Goal: Information Seeking & Learning: Find specific fact

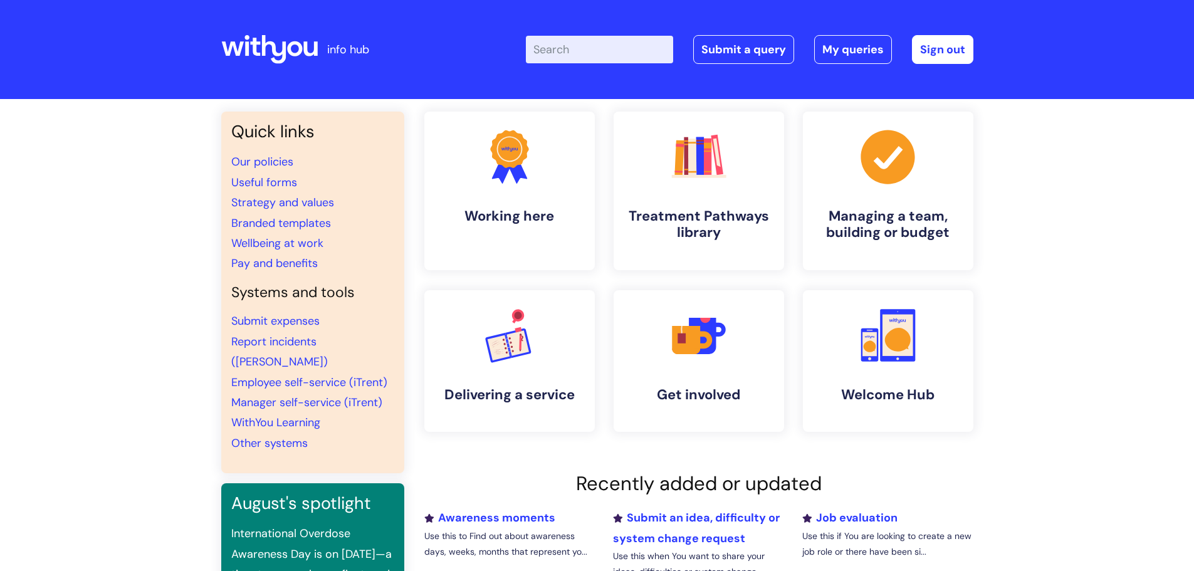
click at [577, 46] on input "Enter your search term here..." at bounding box center [599, 50] width 147 height 28
type input "sickpay"
click button "Search" at bounding box center [0, 0] width 0 height 0
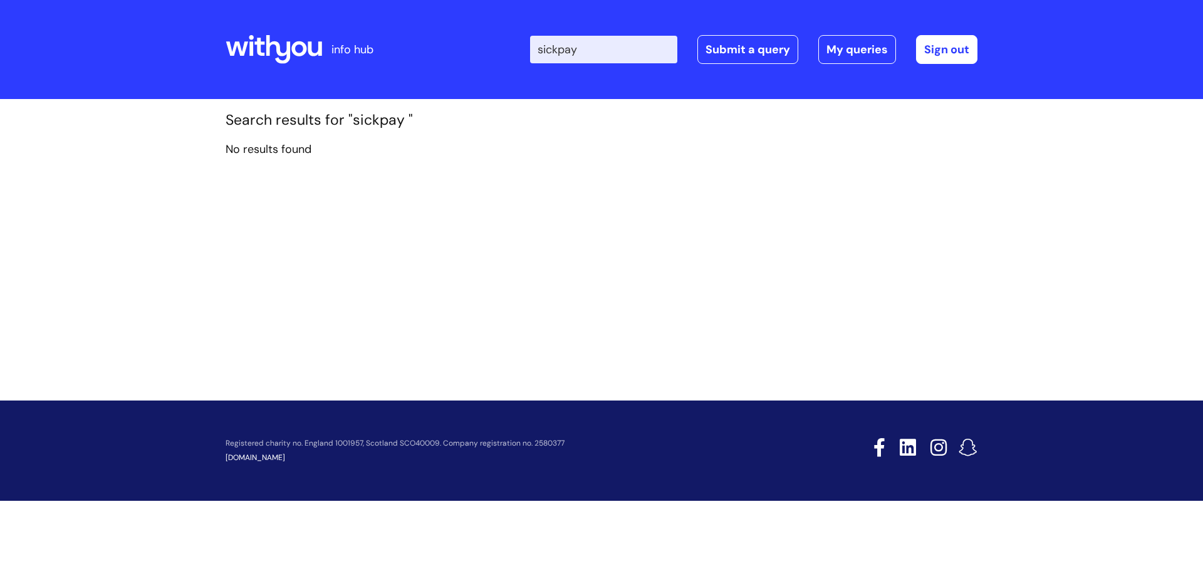
click at [605, 37] on input "sickpay" at bounding box center [603, 50] width 147 height 28
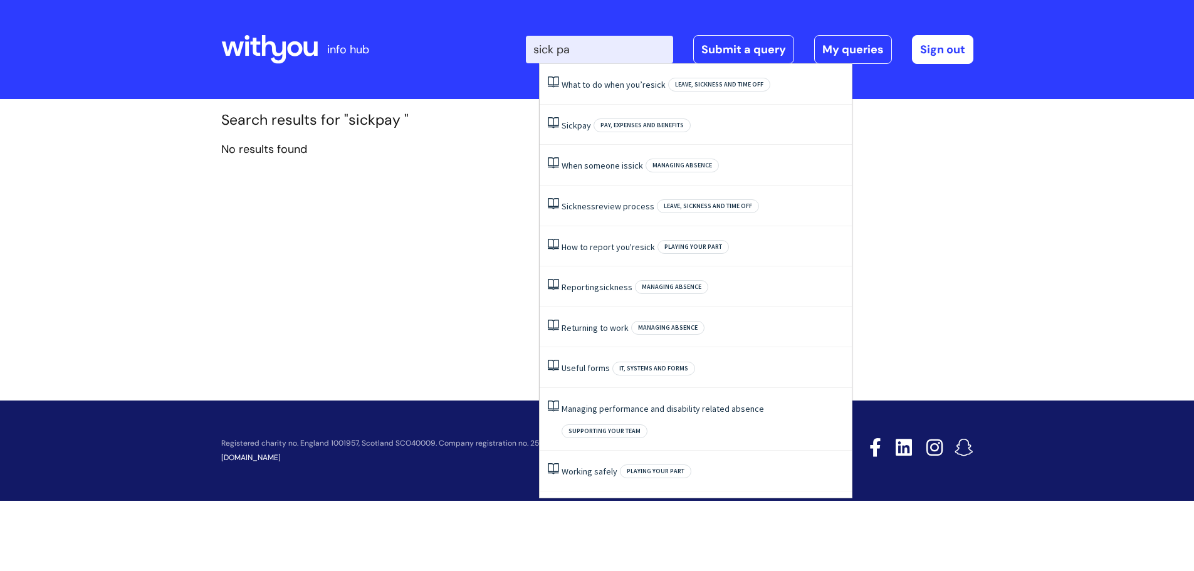
type input "sick pay"
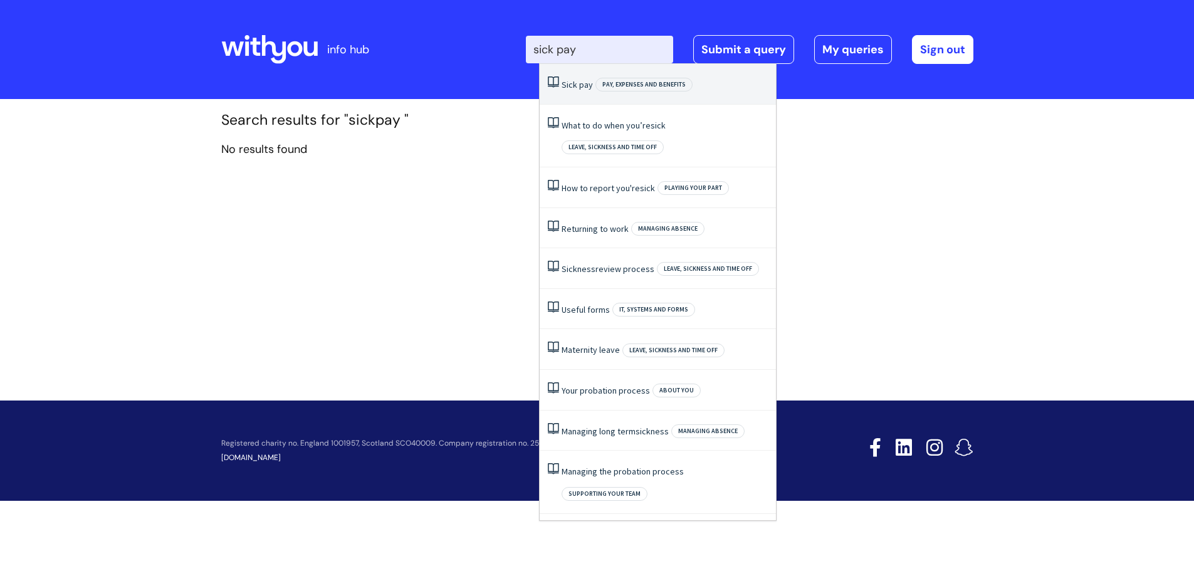
click at [571, 82] on span "Sick" at bounding box center [569, 84] width 16 height 11
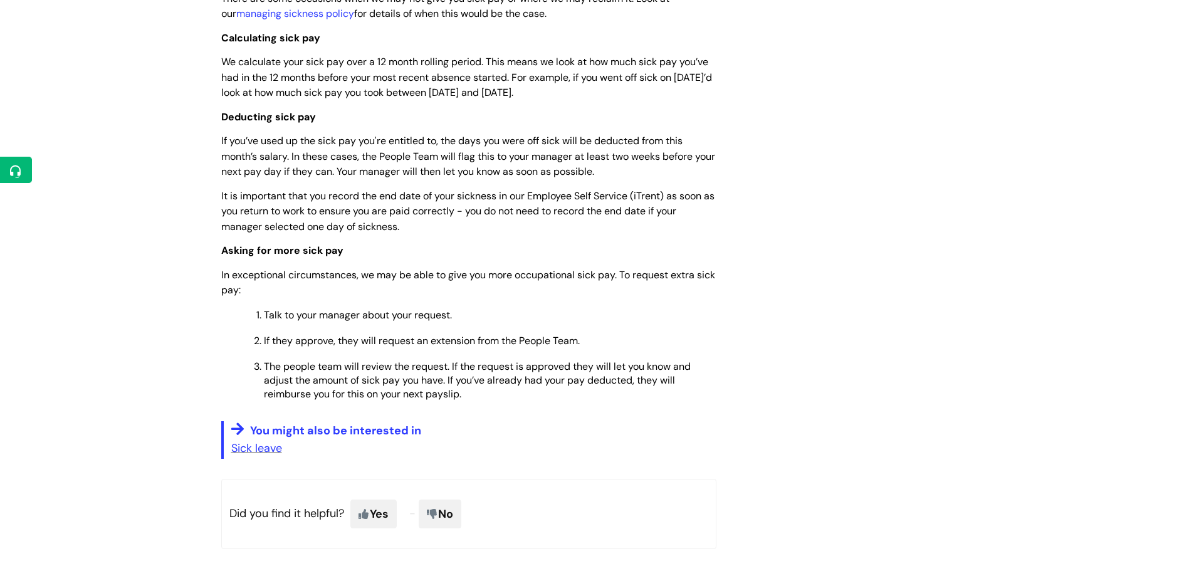
scroll to position [643, 0]
